Goal: Information Seeking & Learning: Learn about a topic

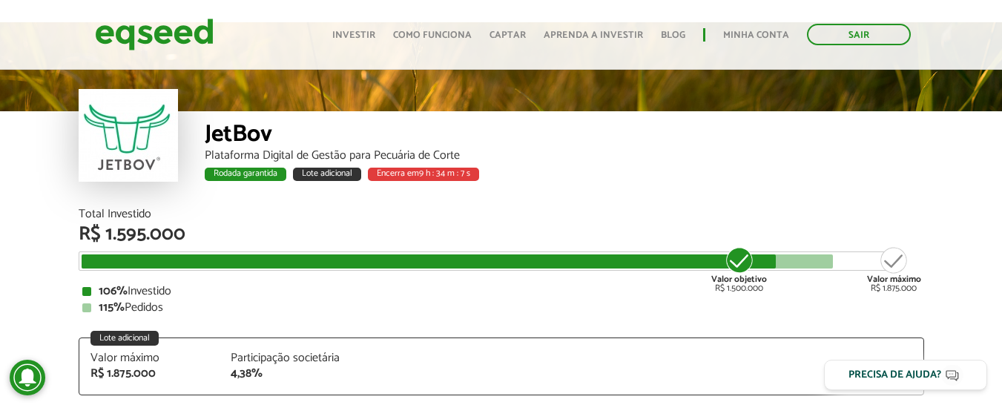
scroll to position [52, 0]
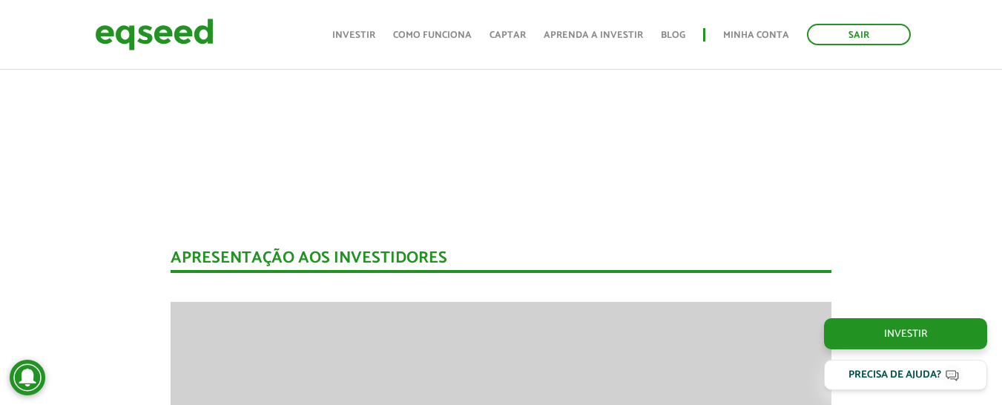
scroll to position [52, 0]
